Goal: Transaction & Acquisition: Purchase product/service

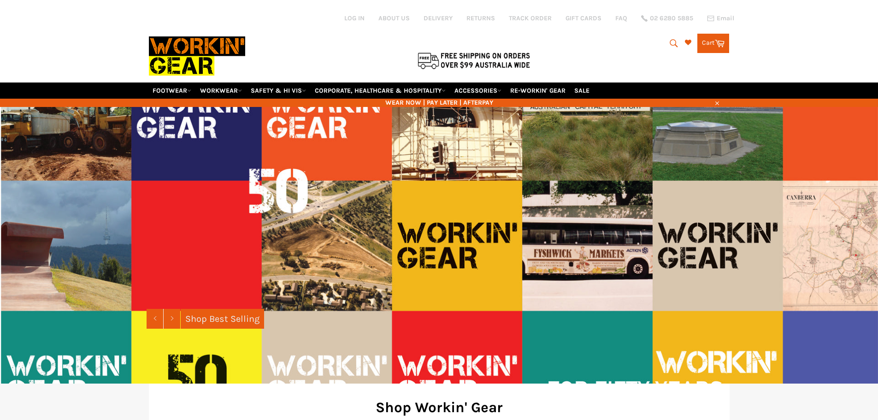
click at [671, 45] on icon "submit" at bounding box center [674, 43] width 8 height 8
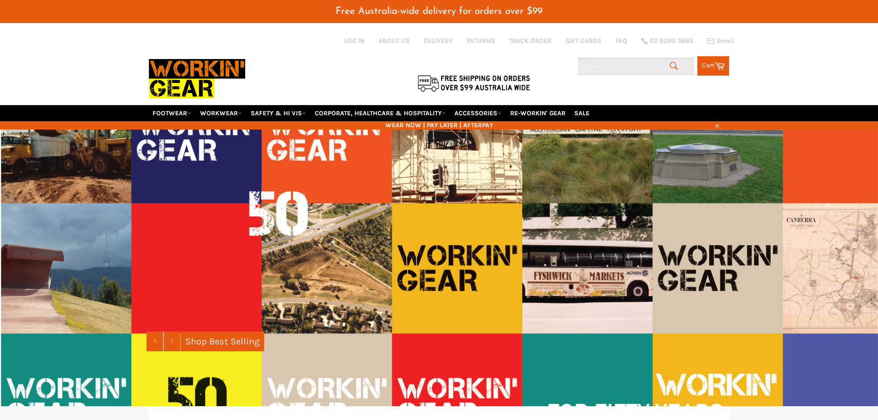
click at [597, 63] on input "Search" at bounding box center [635, 67] width 115 height 18
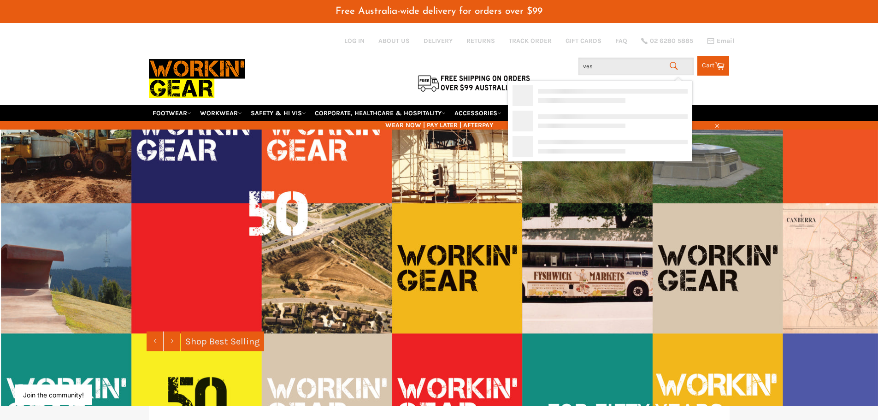
type input "vest"
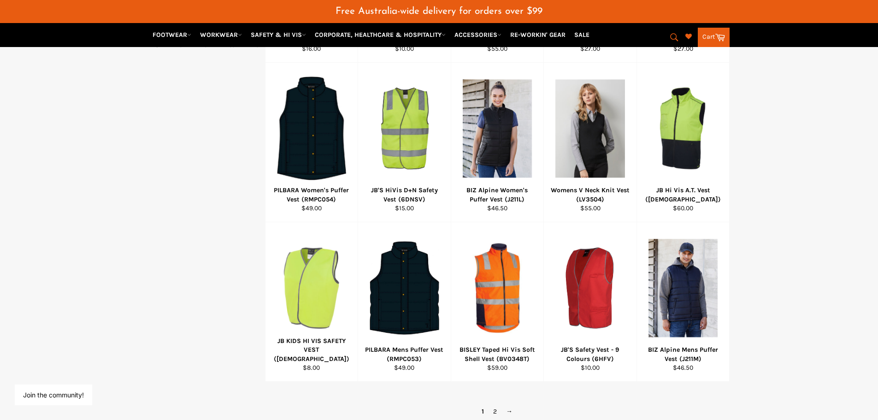
scroll to position [492, 0]
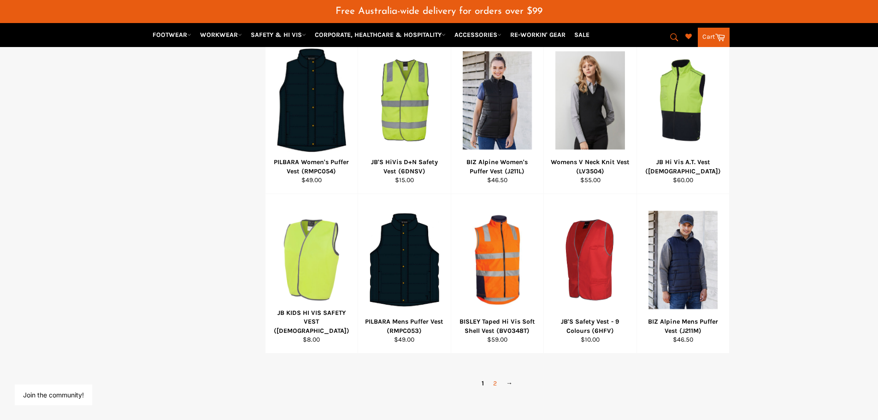
click at [498, 381] on link "2" at bounding box center [494, 382] width 13 height 13
